Goal: Task Accomplishment & Management: Complete application form

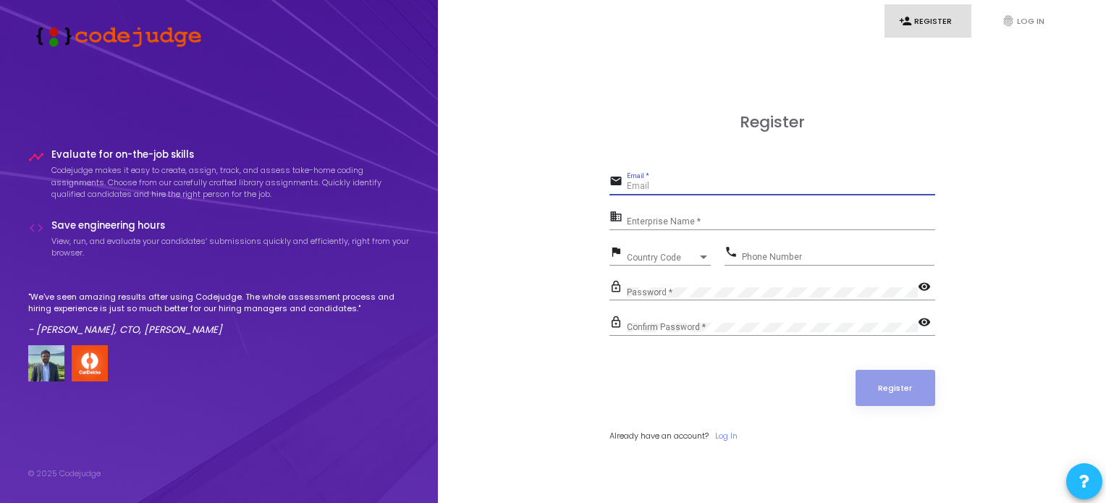
click at [668, 189] on input "Email *" at bounding box center [781, 187] width 308 height 10
type input "[EMAIL_ADDRESS][DOMAIN_NAME]"
click at [675, 215] on div "Enterprise Name *" at bounding box center [781, 219] width 308 height 22
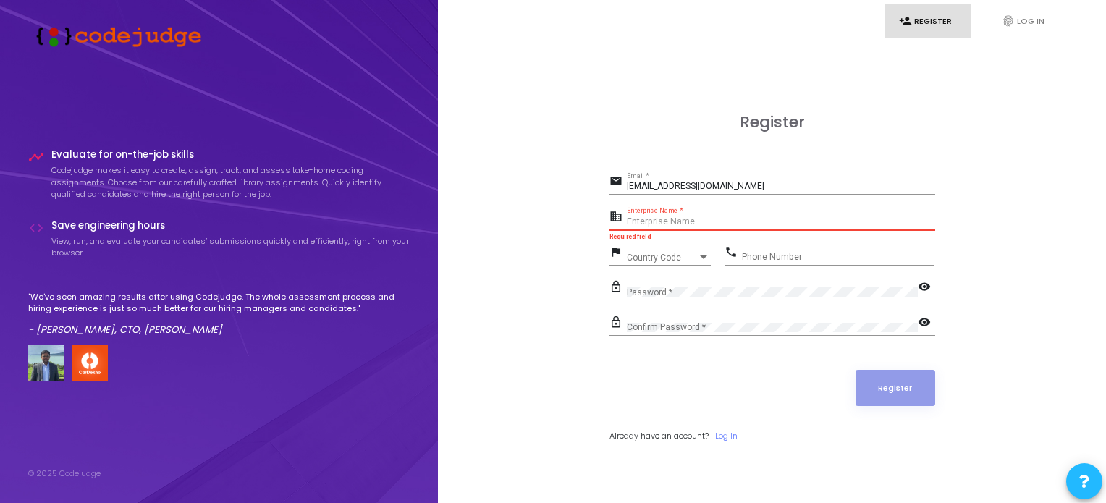
click at [654, 222] on input "Enterprise Name *" at bounding box center [781, 222] width 308 height 10
click at [527, 196] on div "Register email [EMAIL_ADDRESS][DOMAIN_NAME] Email * business Enterprise Name * …" at bounding box center [772, 293] width 636 height 503
click at [1011, 17] on icon "fingerprint" at bounding box center [1008, 20] width 13 height 13
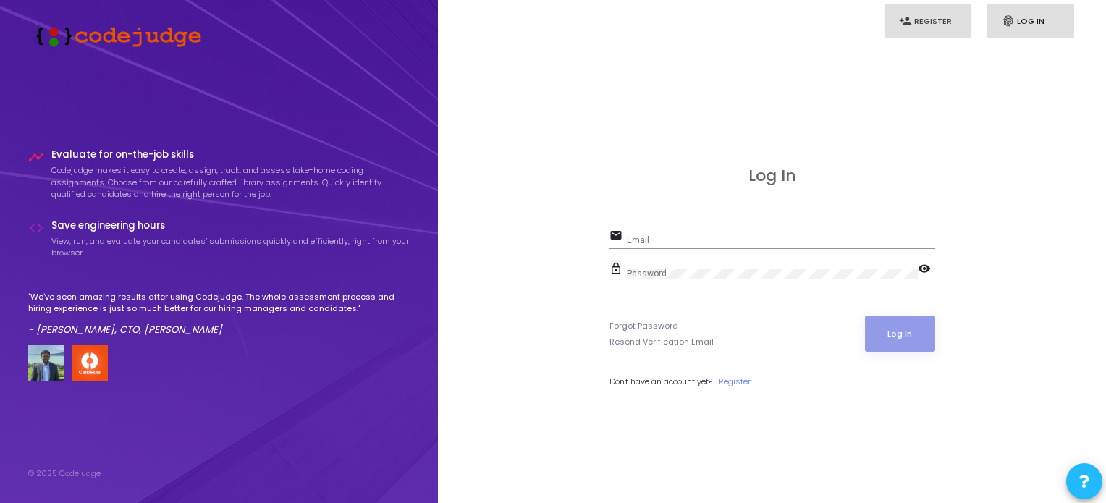
click at [933, 23] on link "person_add Register" at bounding box center [928, 21] width 87 height 34
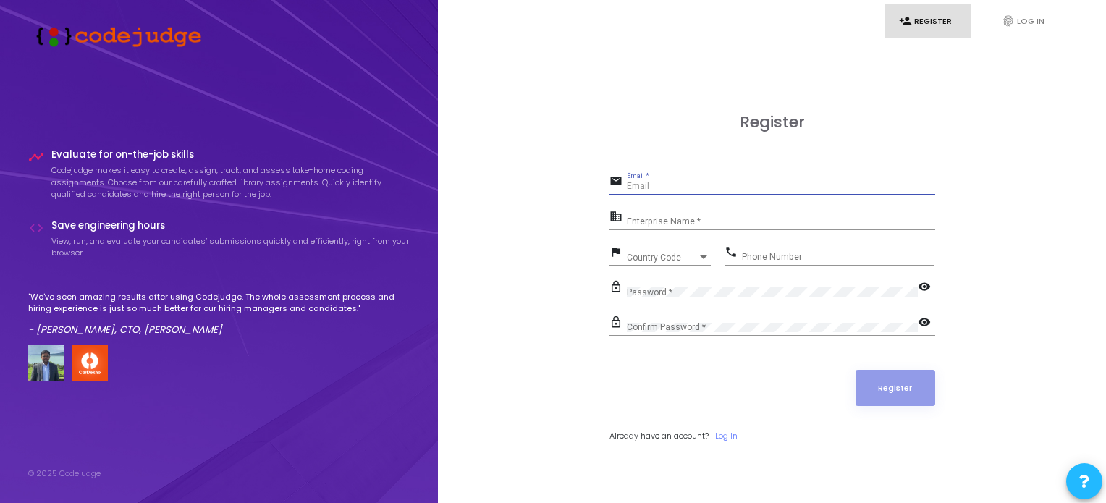
click at [652, 185] on input "Email *" at bounding box center [781, 187] width 308 height 10
type input "[EMAIL_ADDRESS][DOMAIN_NAME]"
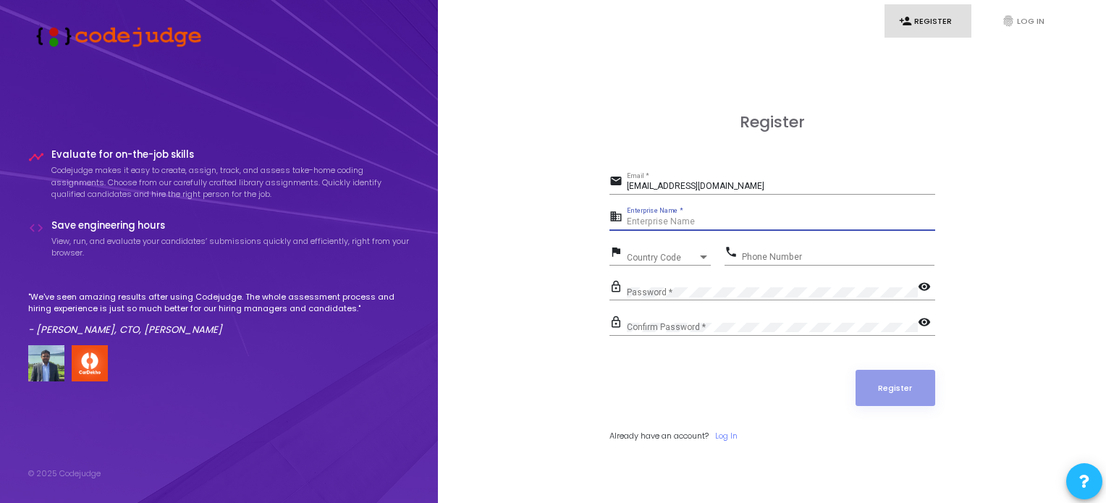
click at [662, 218] on input "Enterprise Name *" at bounding box center [781, 222] width 308 height 10
type input "[PERSON_NAME] [GEOGRAPHIC_DATA]"
click at [660, 260] on span "Country Code" at bounding box center [652, 257] width 51 height 9
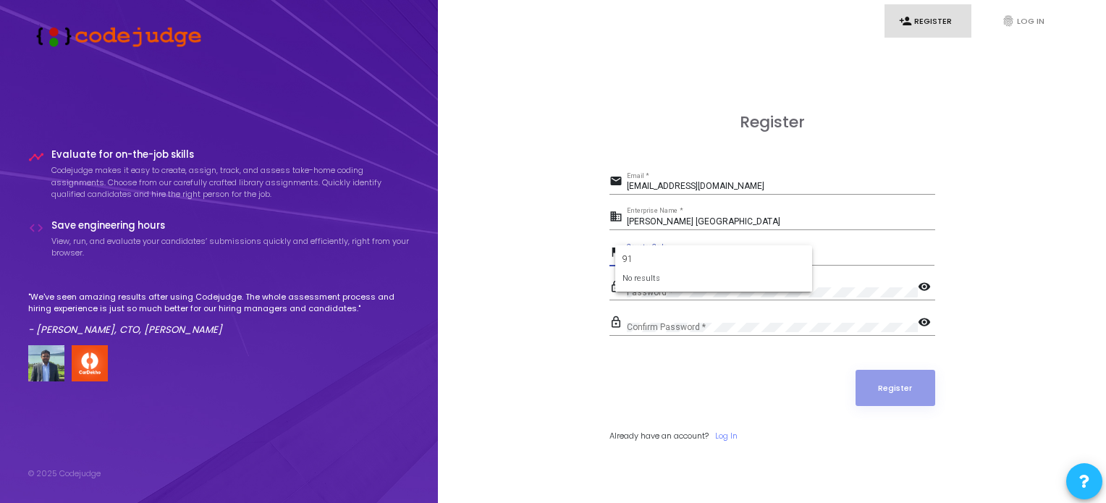
type input "9"
type input "+"
type input "indi"
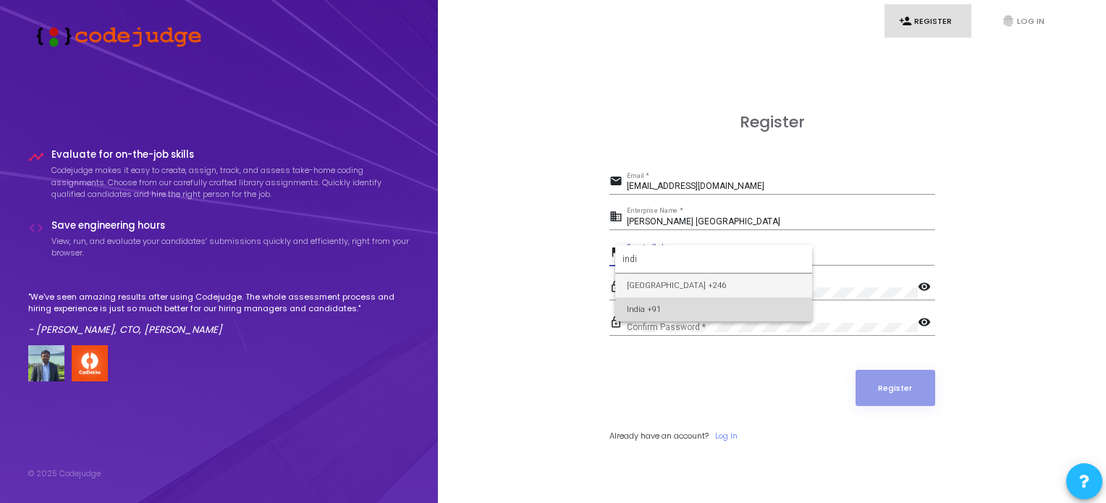
click at [683, 312] on span "India +91" at bounding box center [714, 310] width 174 height 24
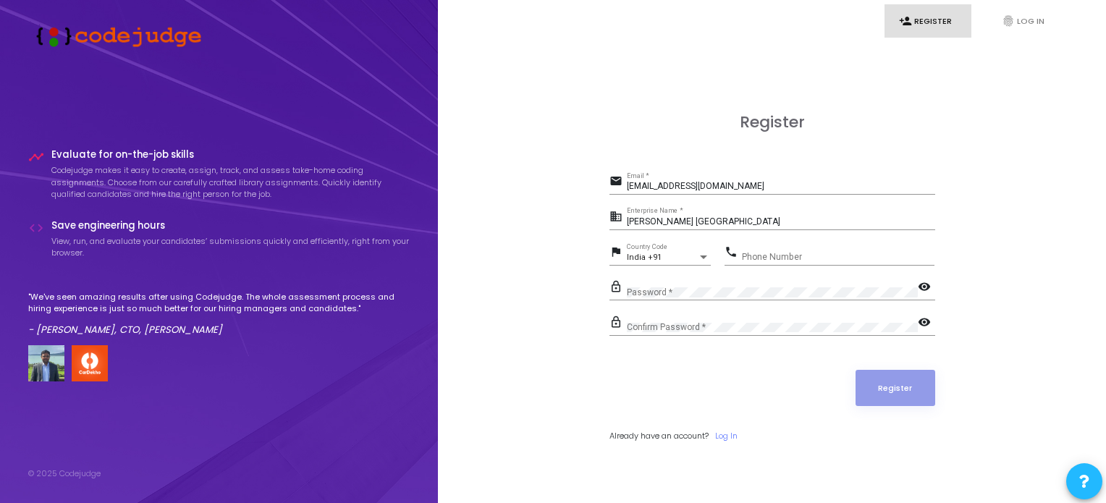
click at [797, 248] on div "Phone Number" at bounding box center [838, 254] width 193 height 22
type input "8826865534"
click at [690, 283] on div "Password *" at bounding box center [772, 289] width 291 height 22
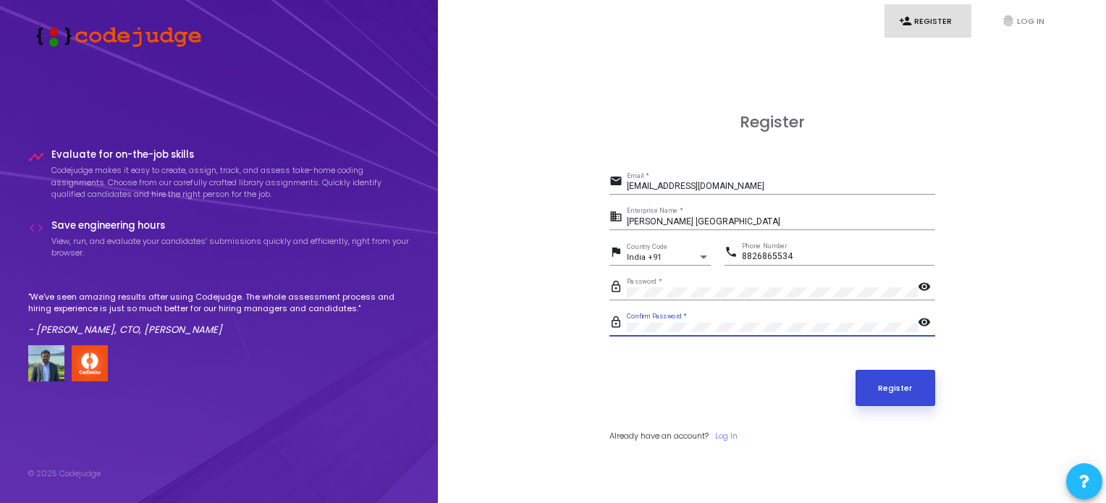
click at [904, 382] on button "Register" at bounding box center [896, 388] width 80 height 36
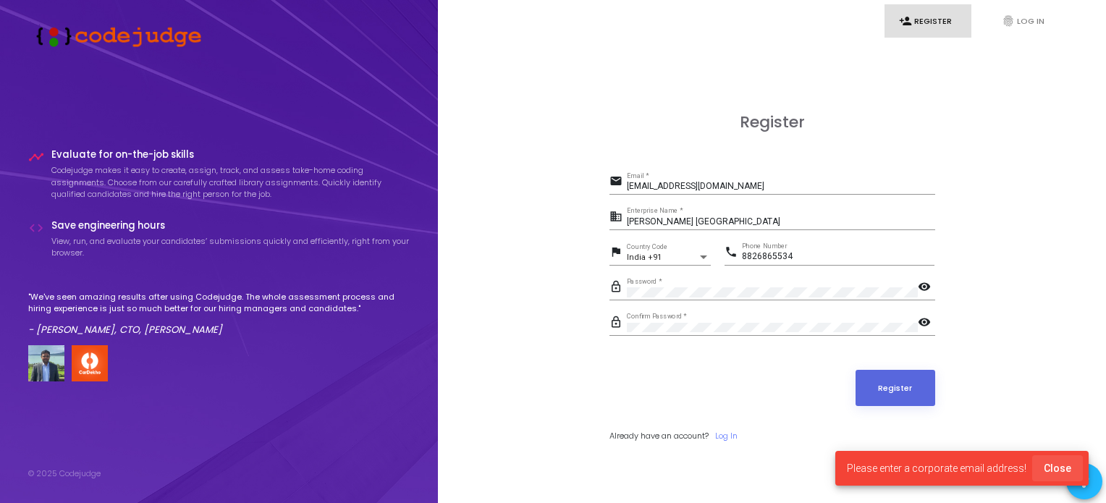
click at [1064, 472] on span "Close" at bounding box center [1058, 469] width 28 height 12
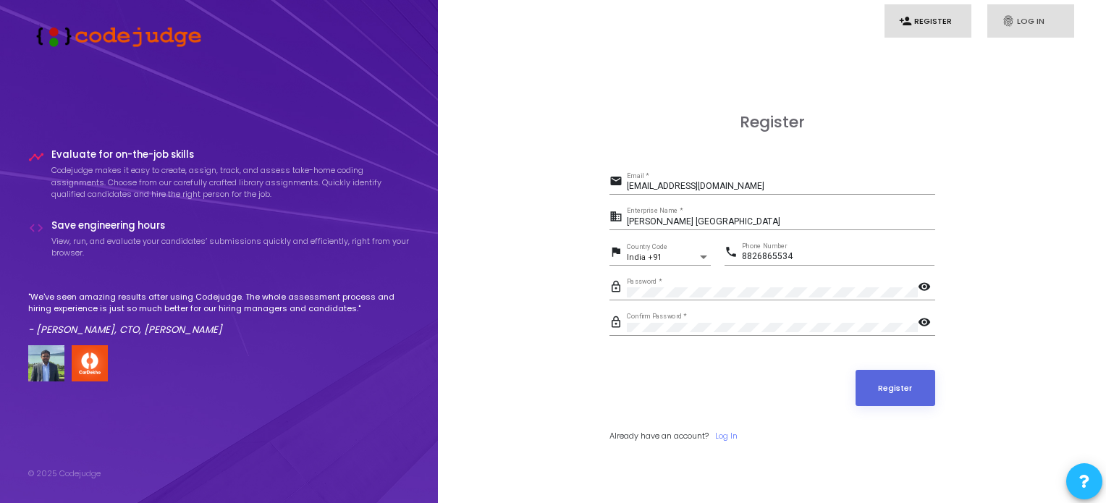
click at [1026, 27] on link "fingerprint Log In" at bounding box center [1030, 21] width 87 height 34
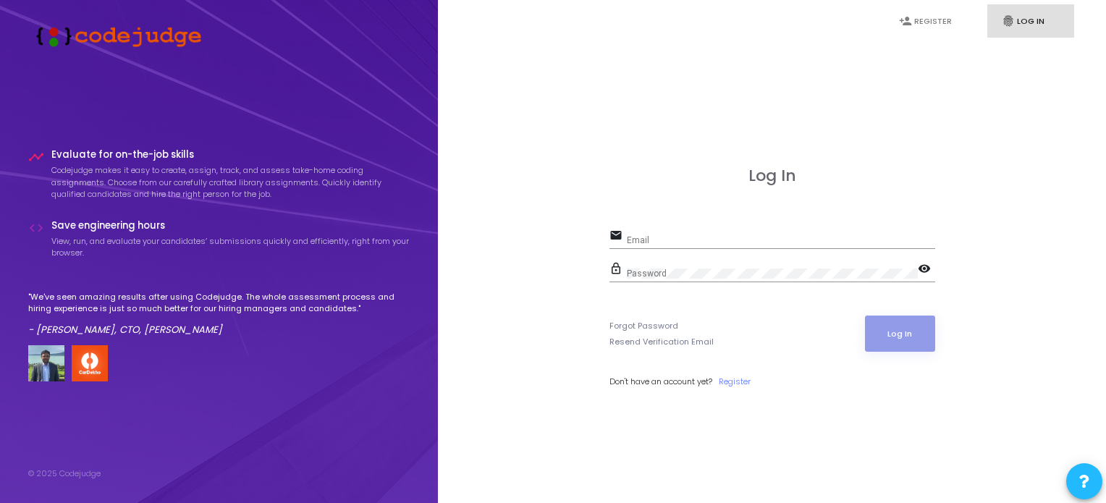
click at [686, 228] on div "Email" at bounding box center [781, 237] width 308 height 22
click at [711, 437] on div "Log In email Email Required field lock_outline Password visibility Forgot Passw…" at bounding box center [772, 293] width 636 height 503
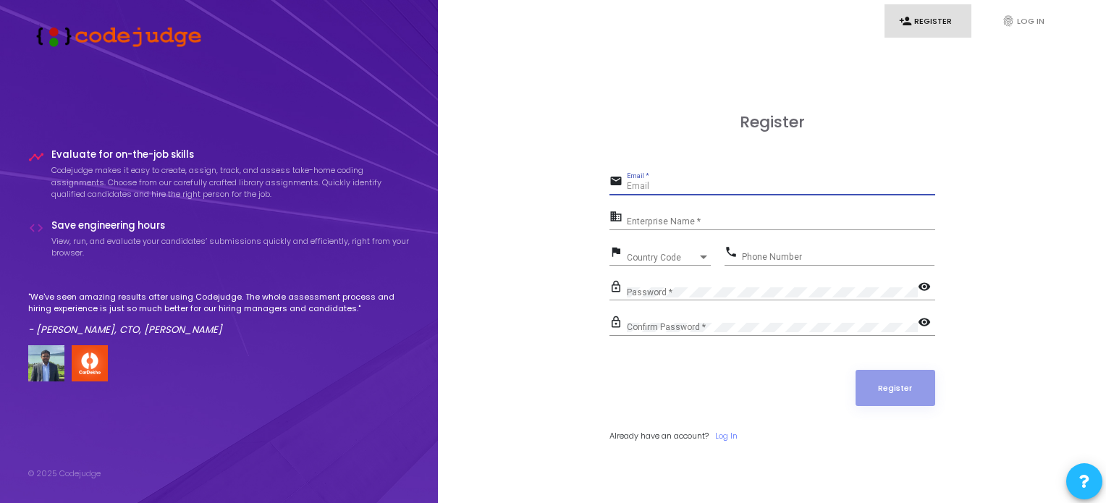
click at [649, 188] on input "Email *" at bounding box center [781, 187] width 308 height 10
